Goal: Information Seeking & Learning: Learn about a topic

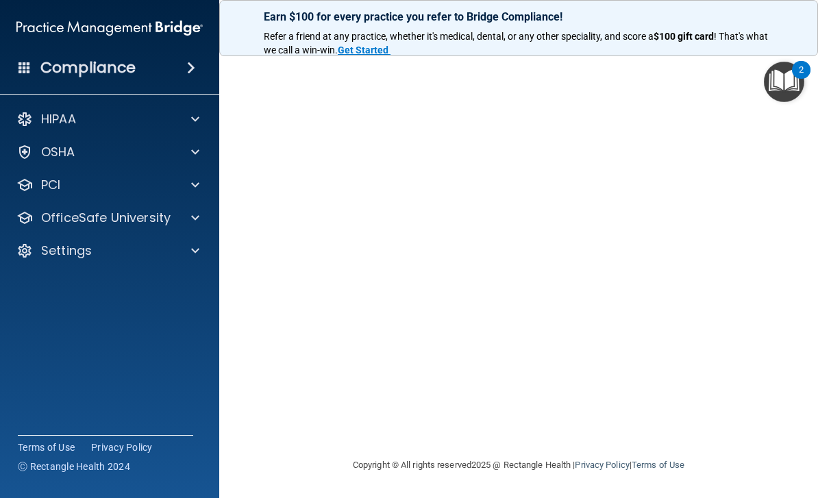
scroll to position [112, 0]
click at [785, 414] on div "HIPAA Officer Certification This course doesn’t expire until . Are you sure you…" at bounding box center [519, 209] width 544 height 498
click at [734, 55] on p "Refer a friend at any practice, whether it's medical, dental, or any other spec…" at bounding box center [518, 43] width 509 height 27
click at [376, 49] on strong "Get Started" at bounding box center [363, 50] width 51 height 11
click at [731, 54] on p "Refer a friend at any practice, whether it's medical, dental, or any other spec…" at bounding box center [518, 43] width 509 height 27
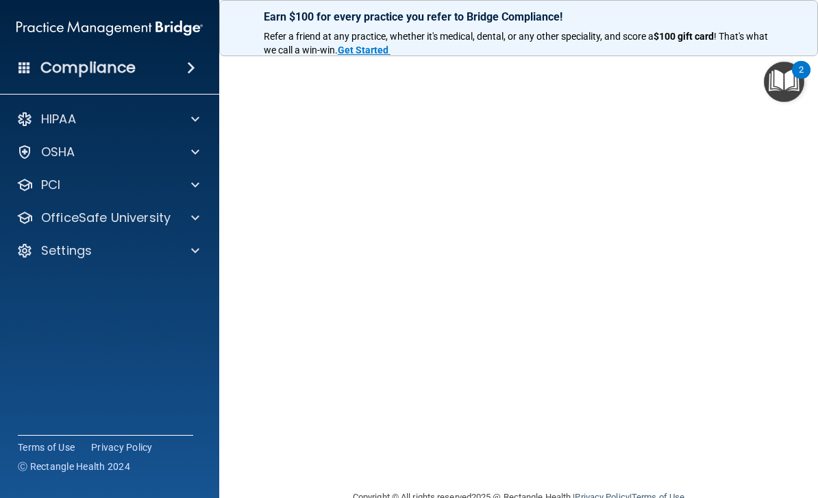
scroll to position [81, 0]
click at [127, 210] on p "OfficeSafe University" at bounding box center [105, 218] width 129 height 16
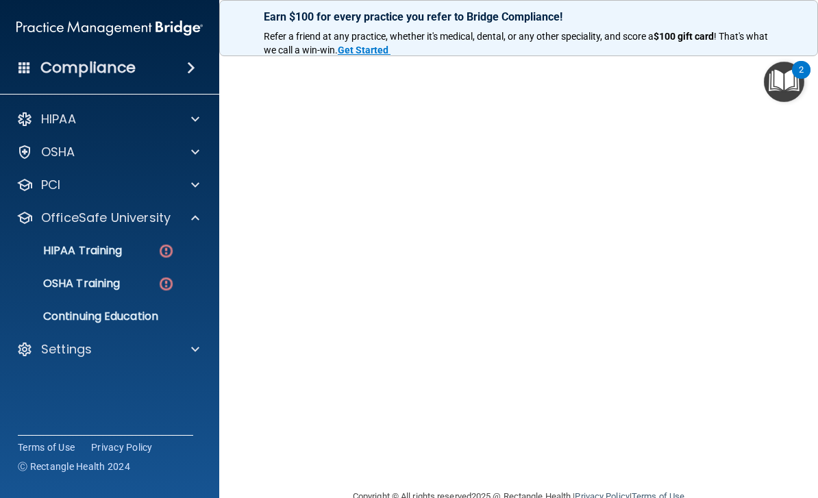
click at [114, 242] on link "HIPAA Training" at bounding box center [94, 250] width 216 height 27
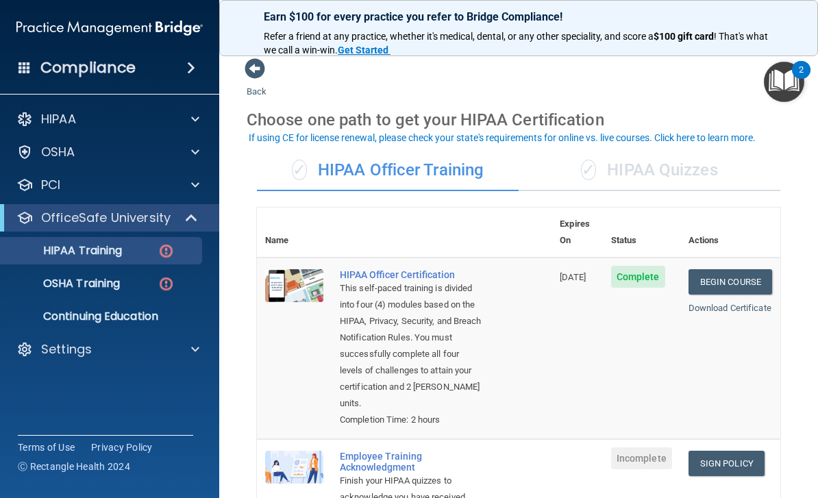
click at [190, 114] on div at bounding box center [193, 119] width 34 height 16
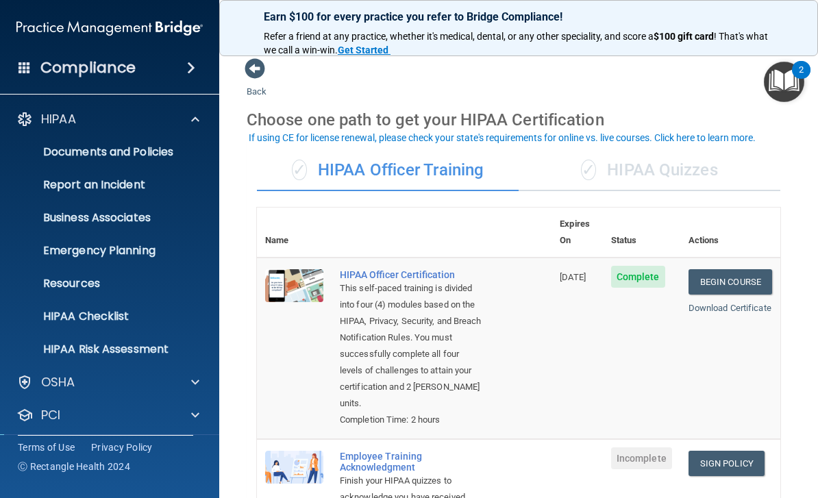
click at [197, 116] on span at bounding box center [195, 119] width 8 height 16
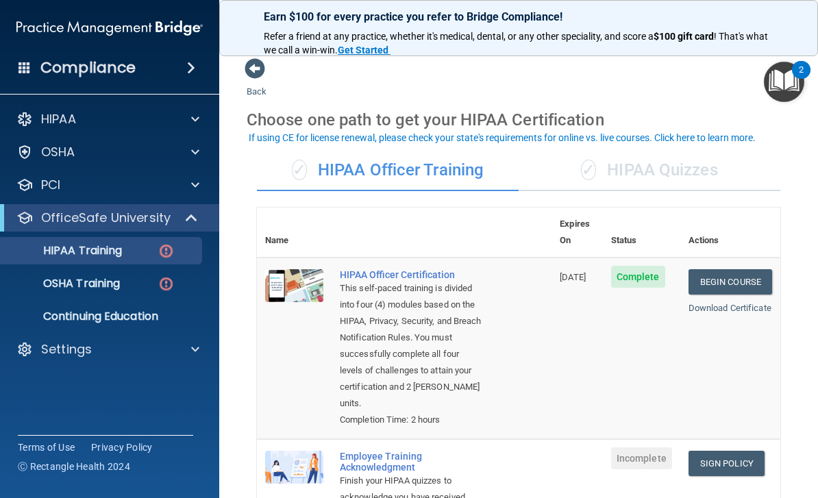
click at [168, 275] on img at bounding box center [165, 283] width 17 height 17
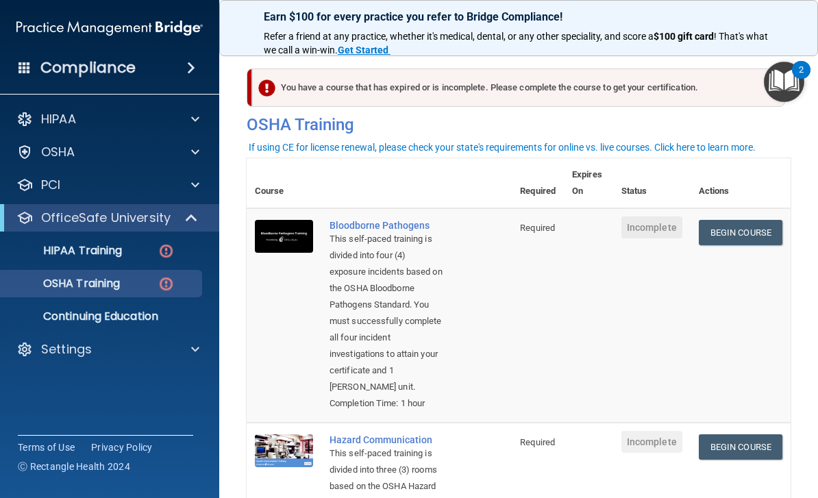
click at [147, 249] on div "HIPAA Training" at bounding box center [102, 251] width 187 height 14
